Goal: Transaction & Acquisition: Book appointment/travel/reservation

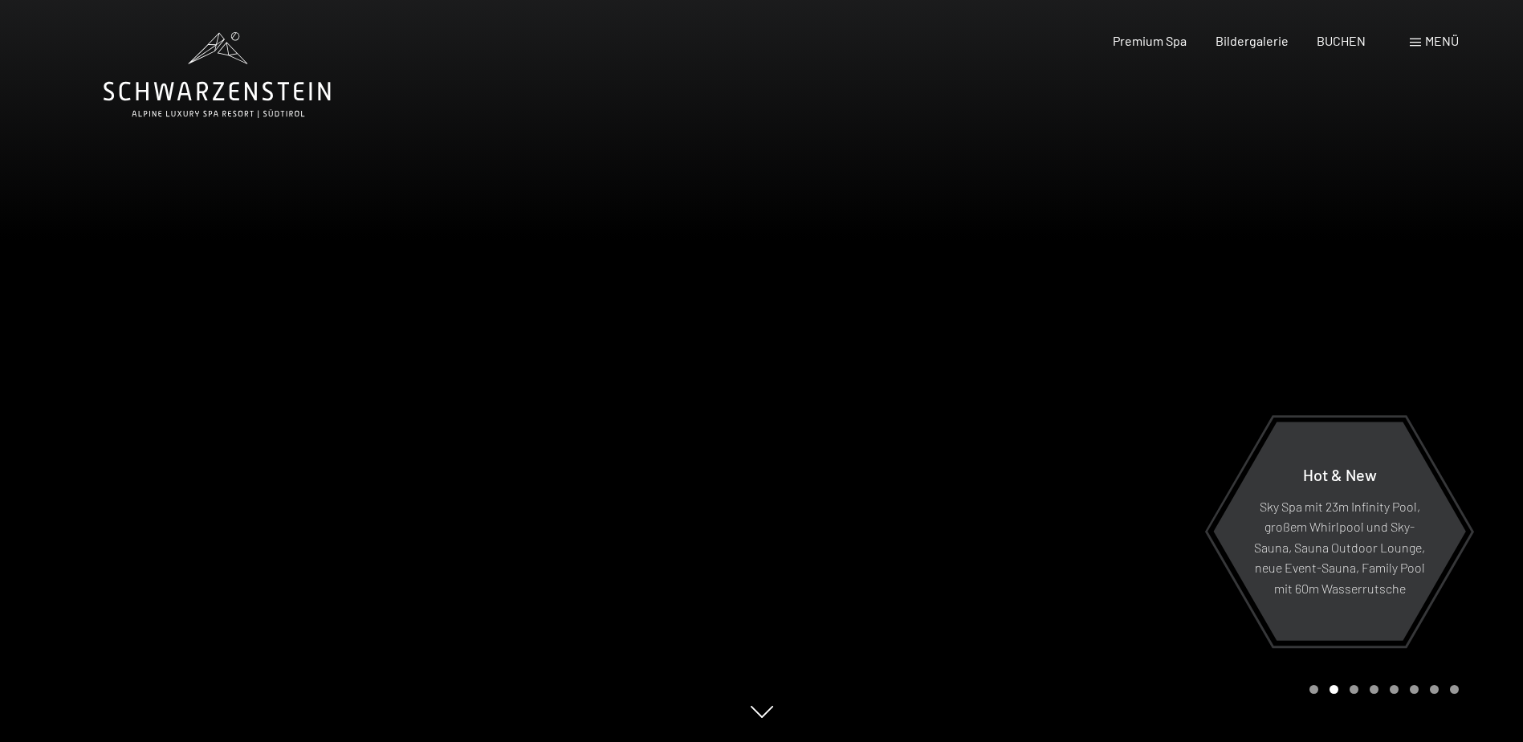
click at [1427, 39] on span "Menü" at bounding box center [1442, 40] width 34 height 15
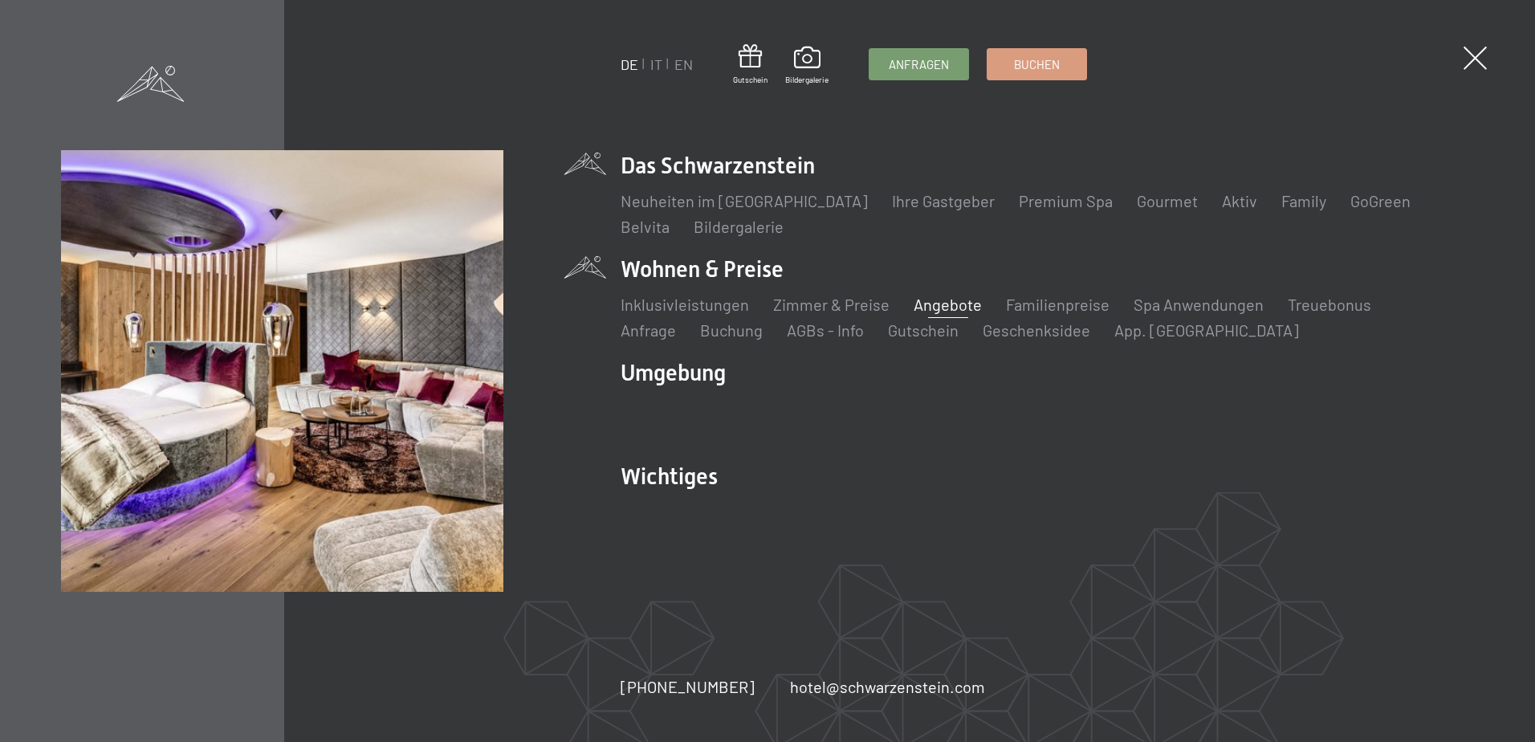
click at [958, 305] on link "Angebote" at bounding box center [948, 304] width 68 height 19
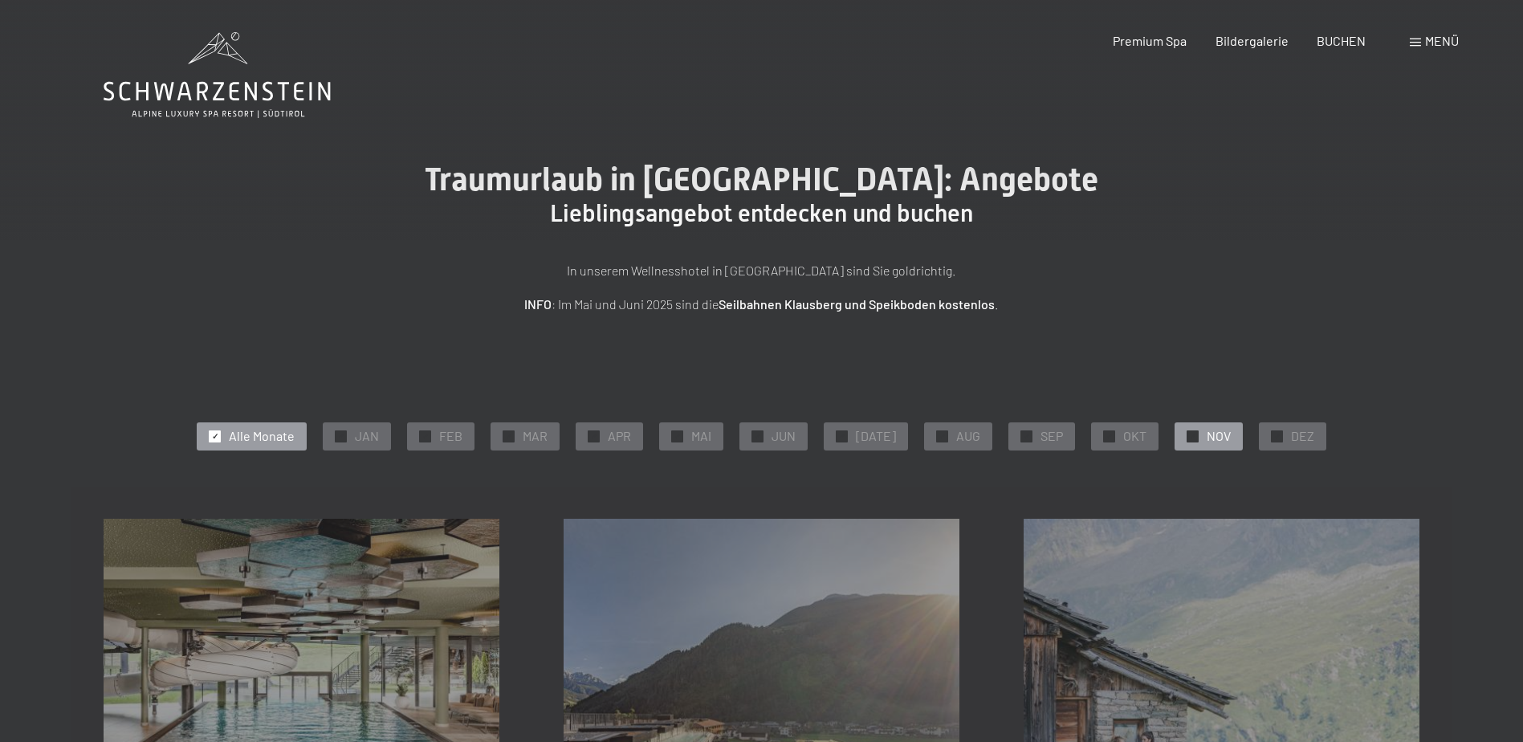
click at [1190, 438] on span "✓" at bounding box center [1193, 435] width 6 height 11
